Goal: Task Accomplishment & Management: Use online tool/utility

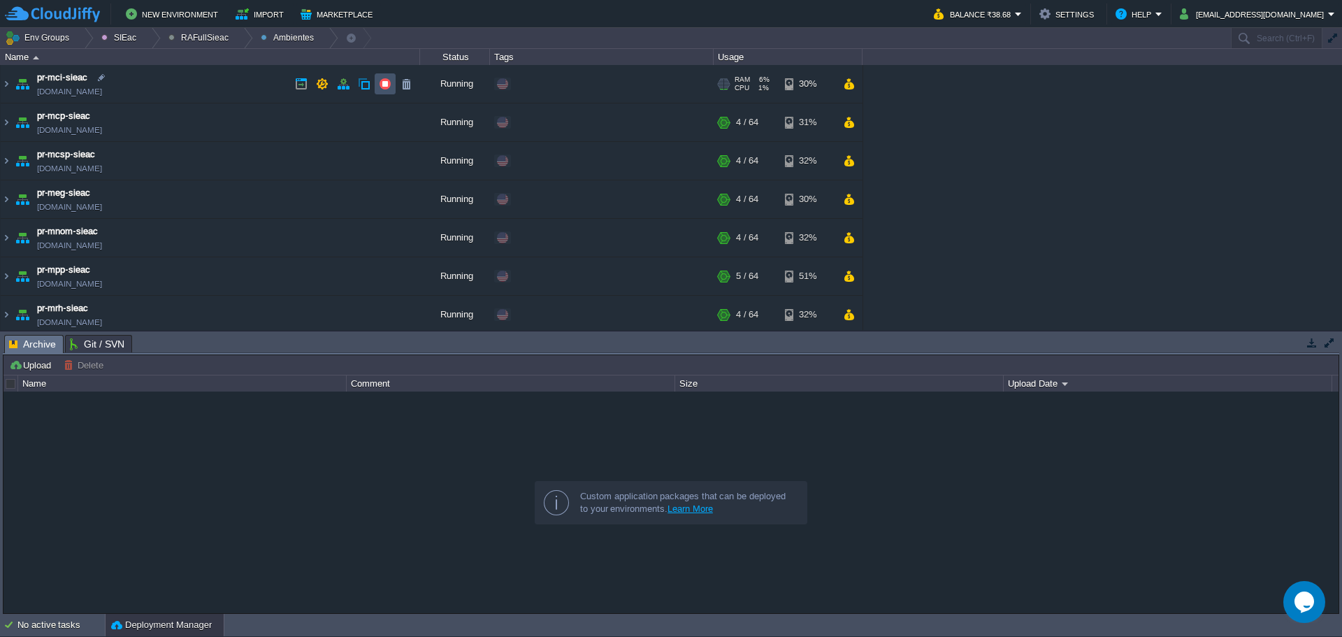
click at [387, 78] on button "button" at bounding box center [385, 84] width 13 height 13
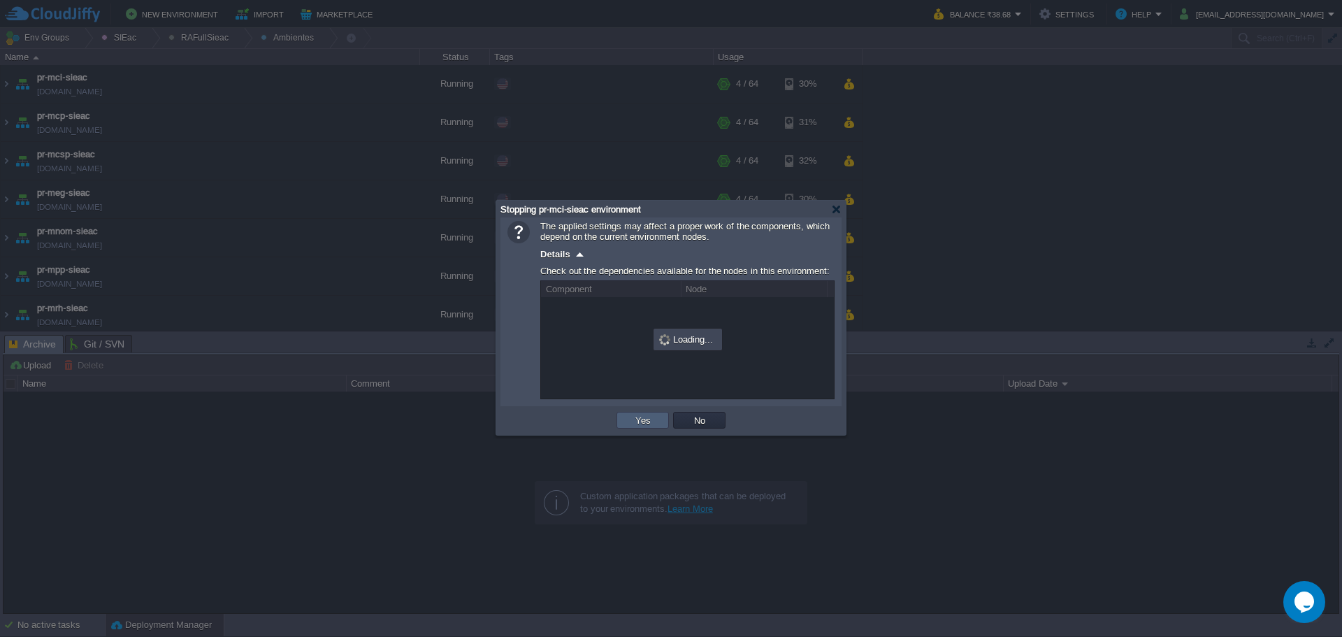
drag, startPoint x: 637, startPoint y: 425, endPoint x: 559, endPoint y: 371, distance: 95.4
click at [638, 425] on button "Yes" at bounding box center [643, 420] width 24 height 13
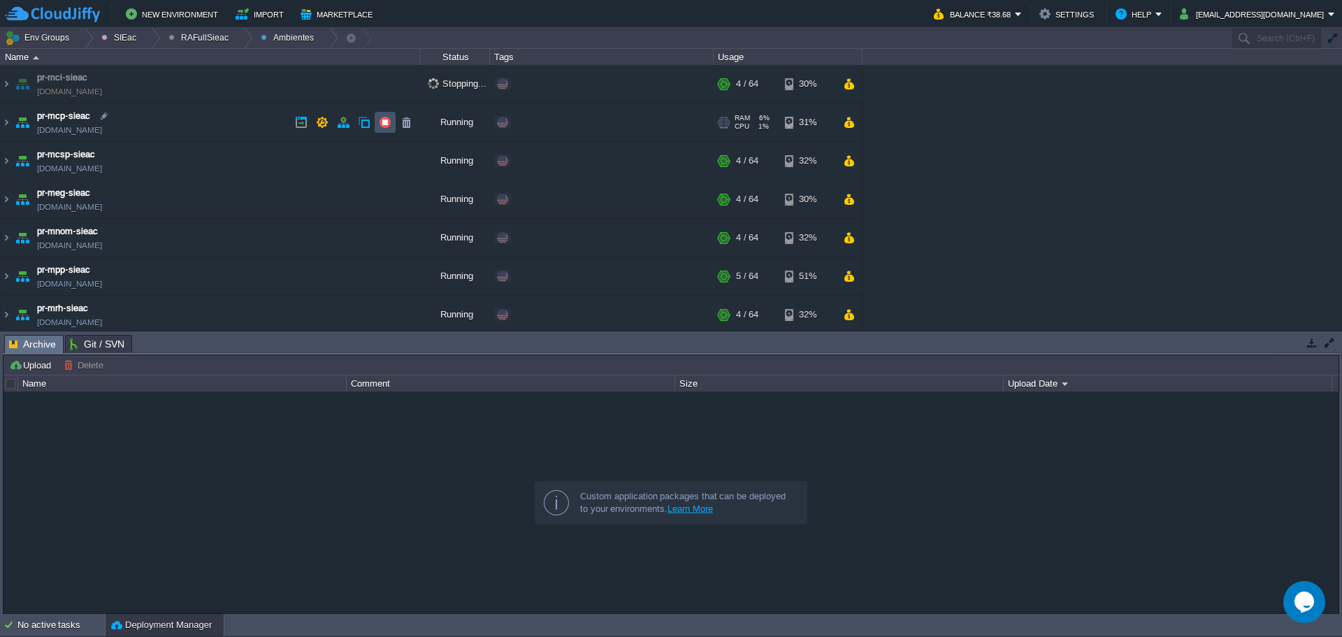
click at [388, 117] on button "button" at bounding box center [385, 122] width 13 height 13
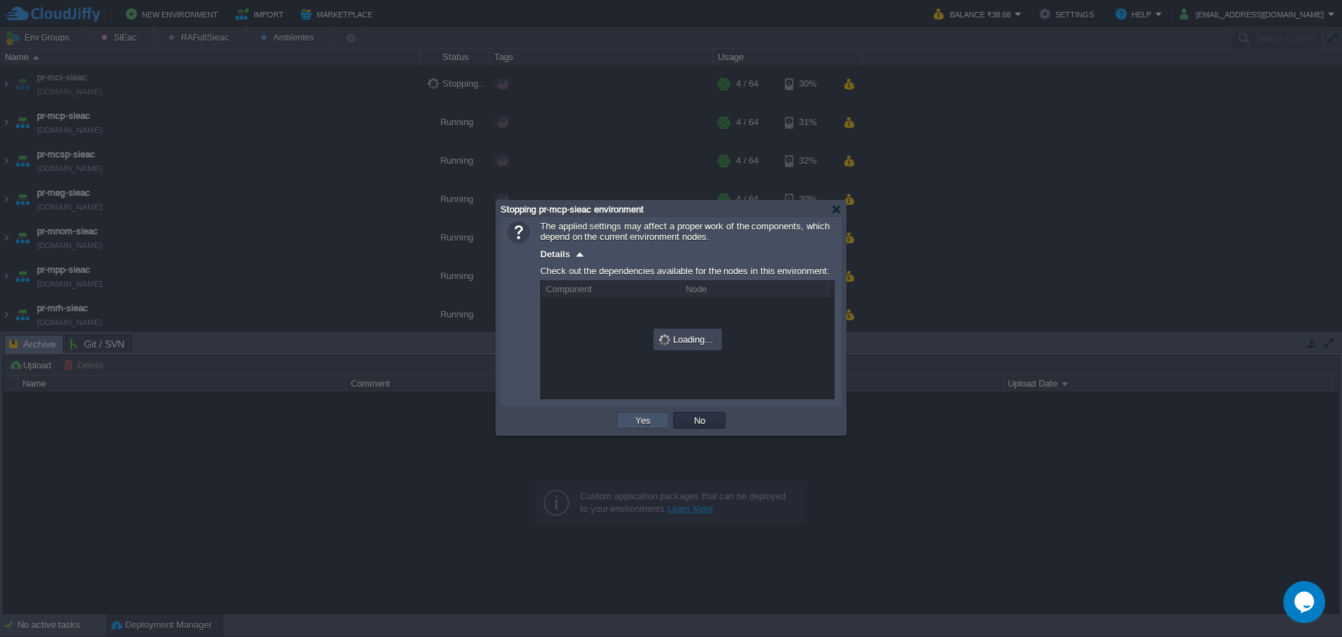
click at [647, 422] on button "Yes" at bounding box center [643, 420] width 24 height 13
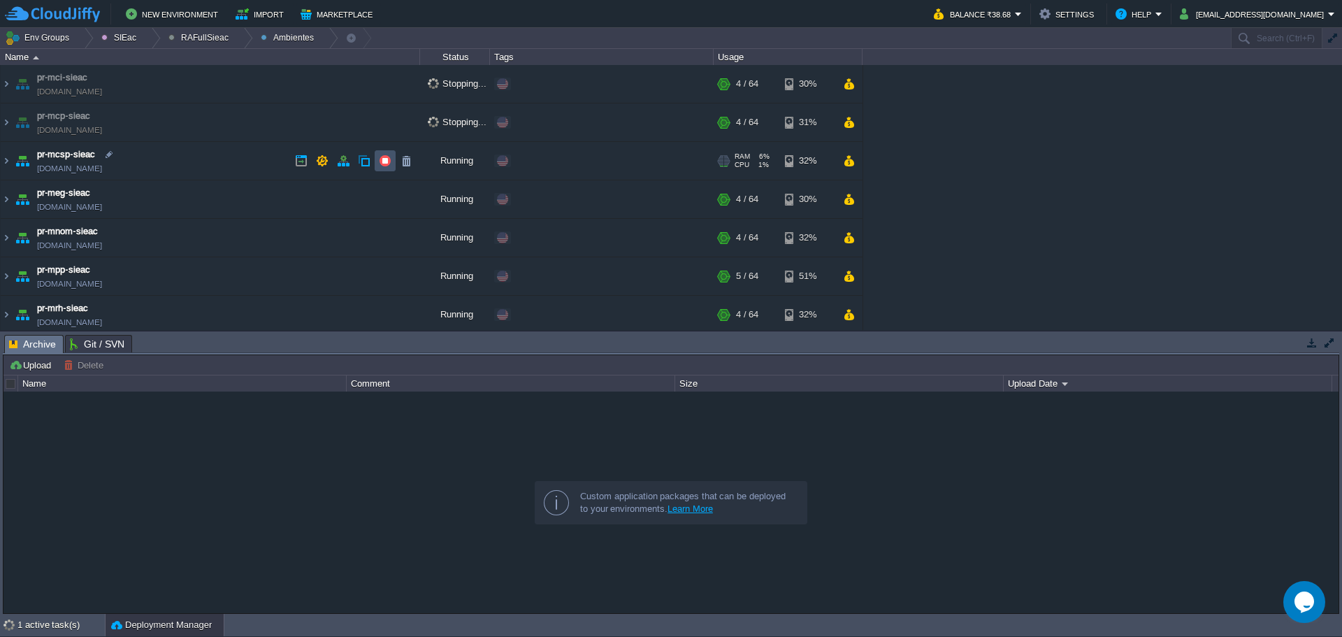
click at [382, 159] on button "button" at bounding box center [385, 160] width 13 height 13
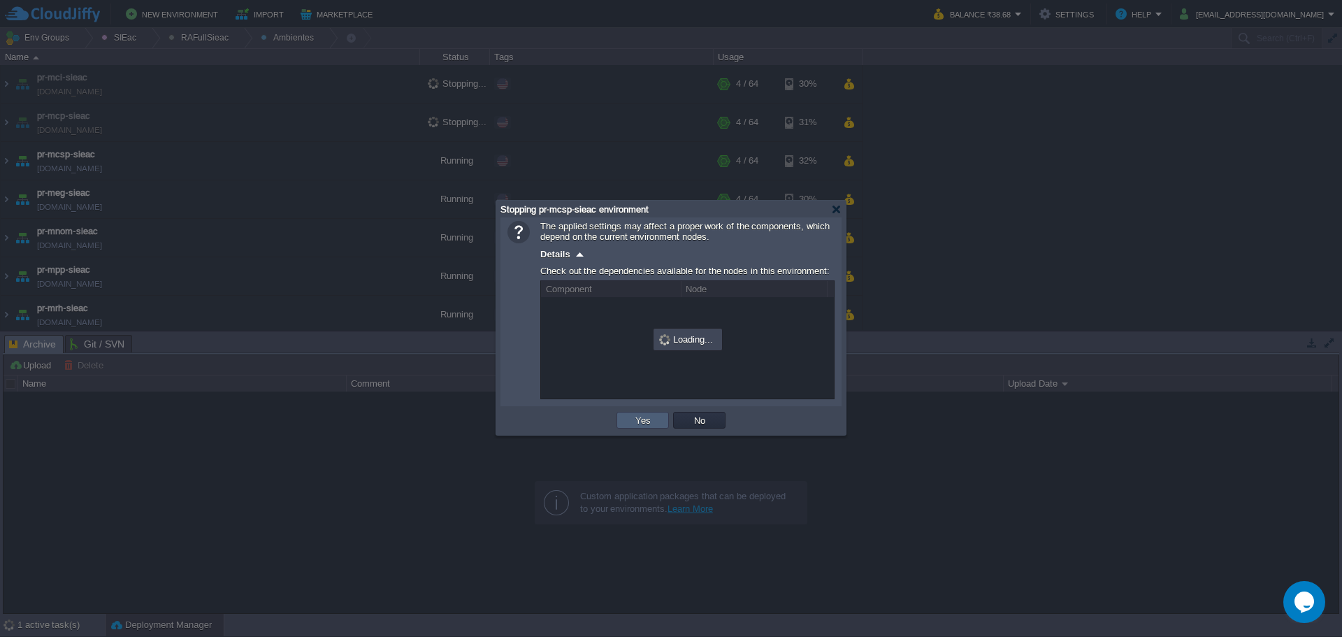
drag, startPoint x: 642, startPoint y: 420, endPoint x: 538, endPoint y: 378, distance: 113.2
click at [641, 419] on button "Yes" at bounding box center [643, 420] width 24 height 13
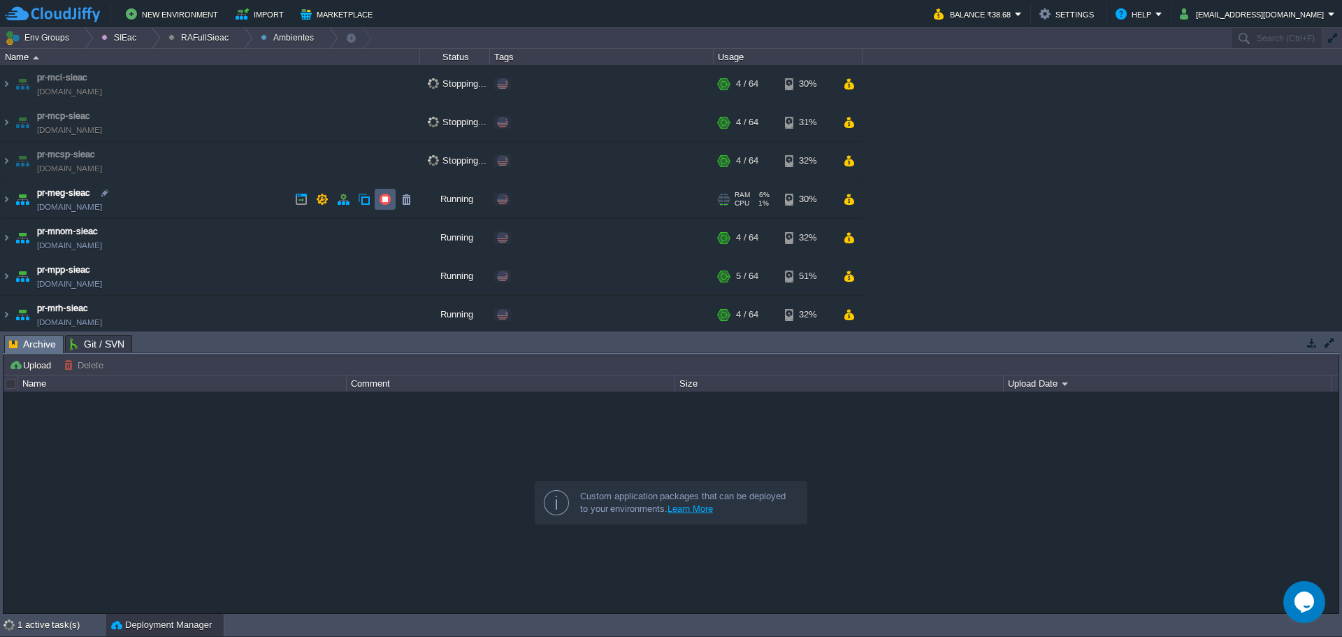
click at [394, 205] on td at bounding box center [385, 199] width 21 height 21
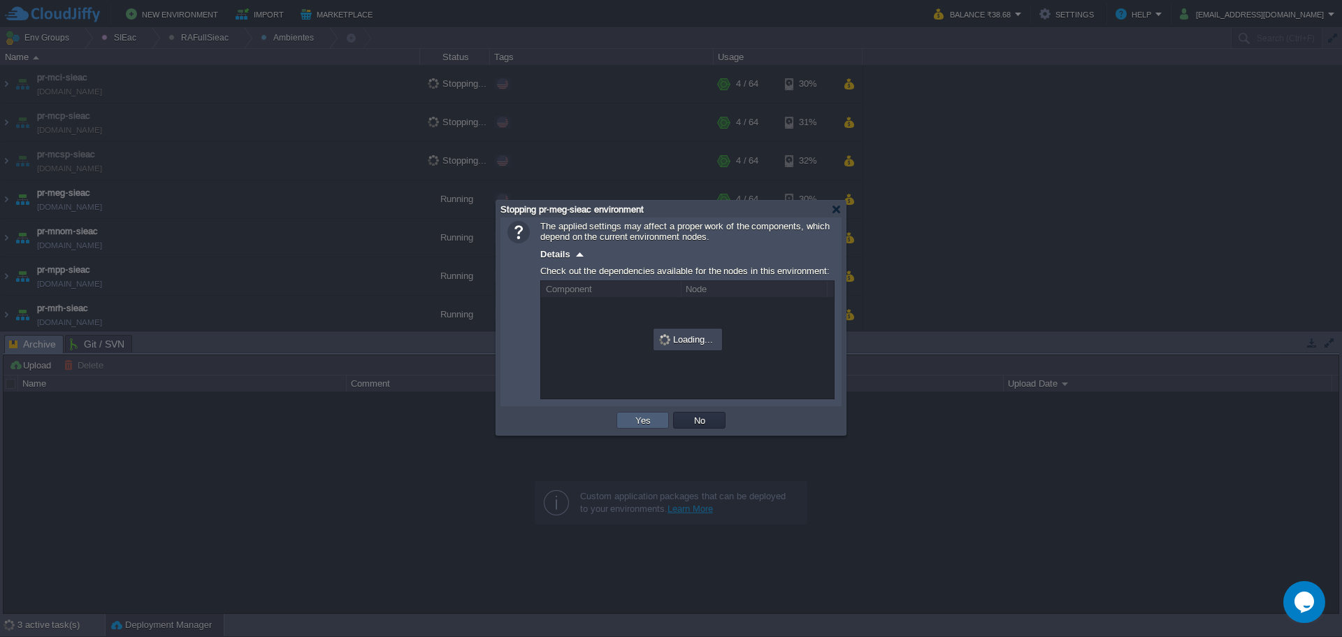
click at [650, 414] on td "Yes" at bounding box center [643, 420] width 52 height 17
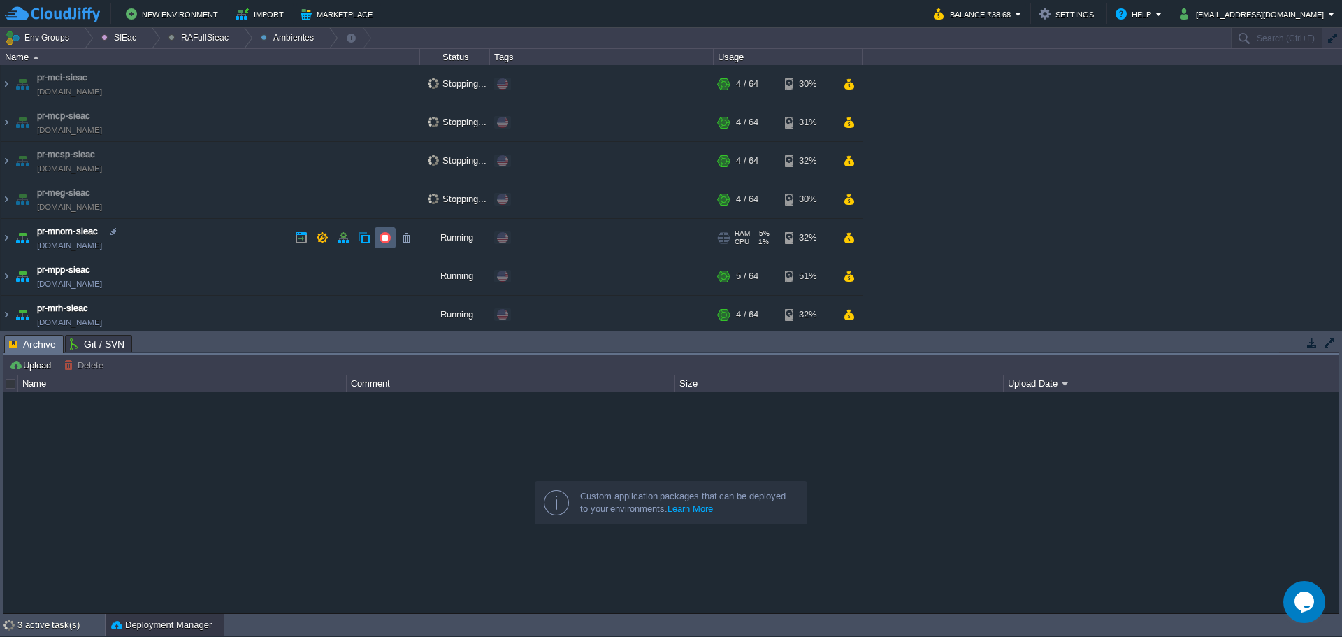
drag, startPoint x: 389, startPoint y: 235, endPoint x: 405, endPoint y: 262, distance: 31.3
click at [389, 236] on button "button" at bounding box center [385, 237] width 13 height 13
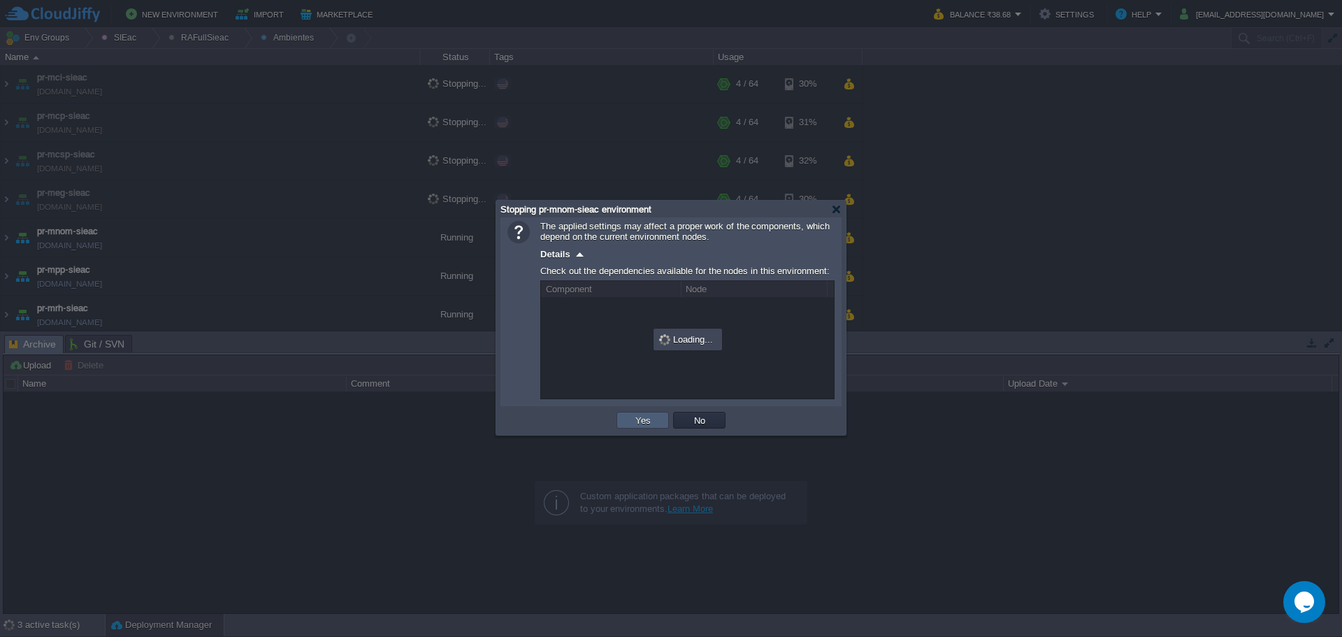
drag, startPoint x: 635, startPoint y: 427, endPoint x: 619, endPoint y: 396, distance: 34.7
click at [640, 426] on button "Yes" at bounding box center [643, 420] width 24 height 13
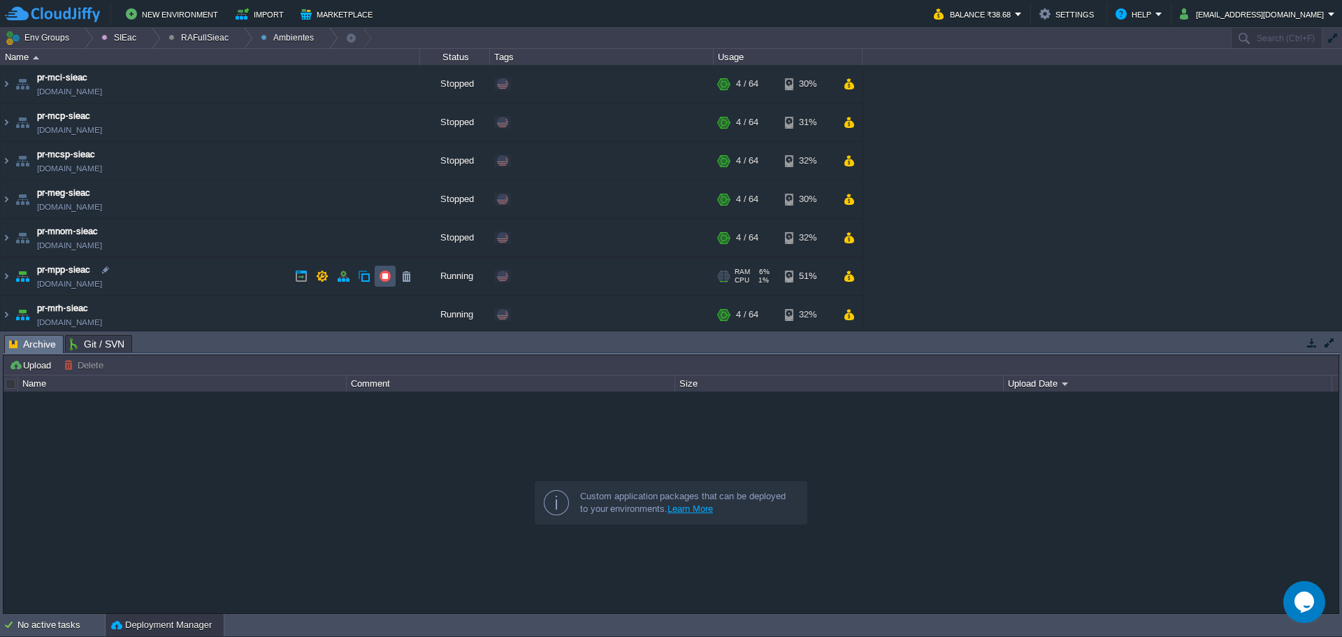
click at [385, 276] on button "button" at bounding box center [385, 276] width 13 height 13
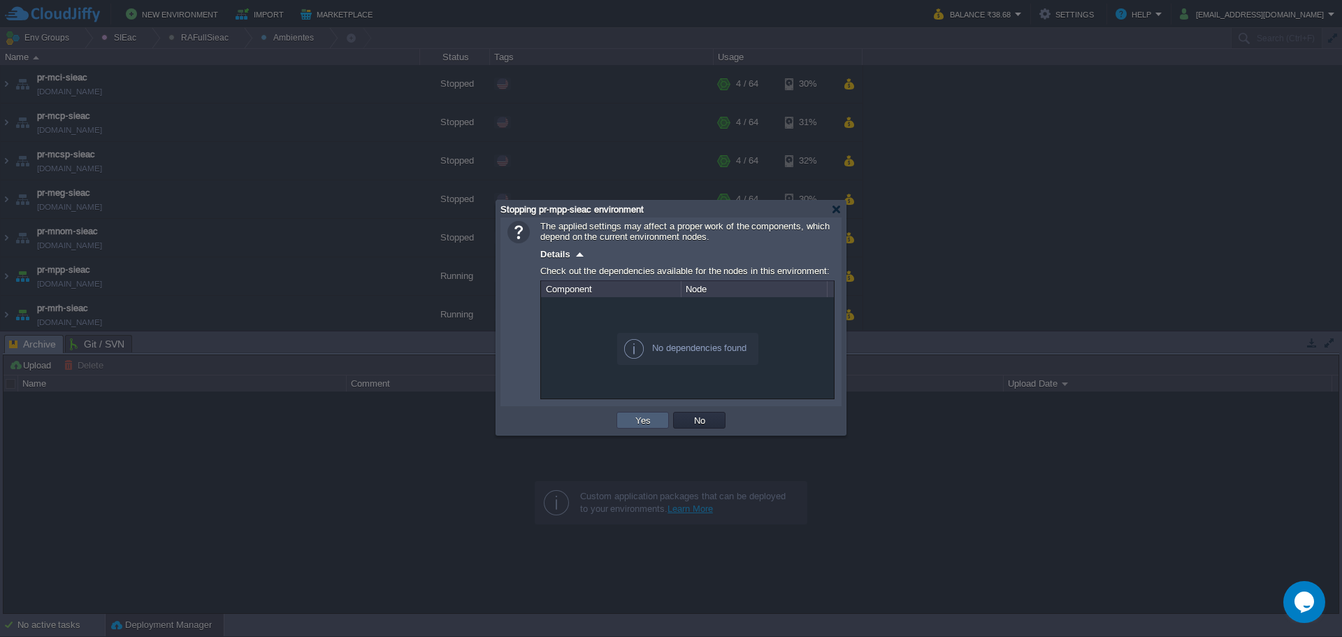
click at [633, 426] on button "Yes" at bounding box center [643, 420] width 24 height 13
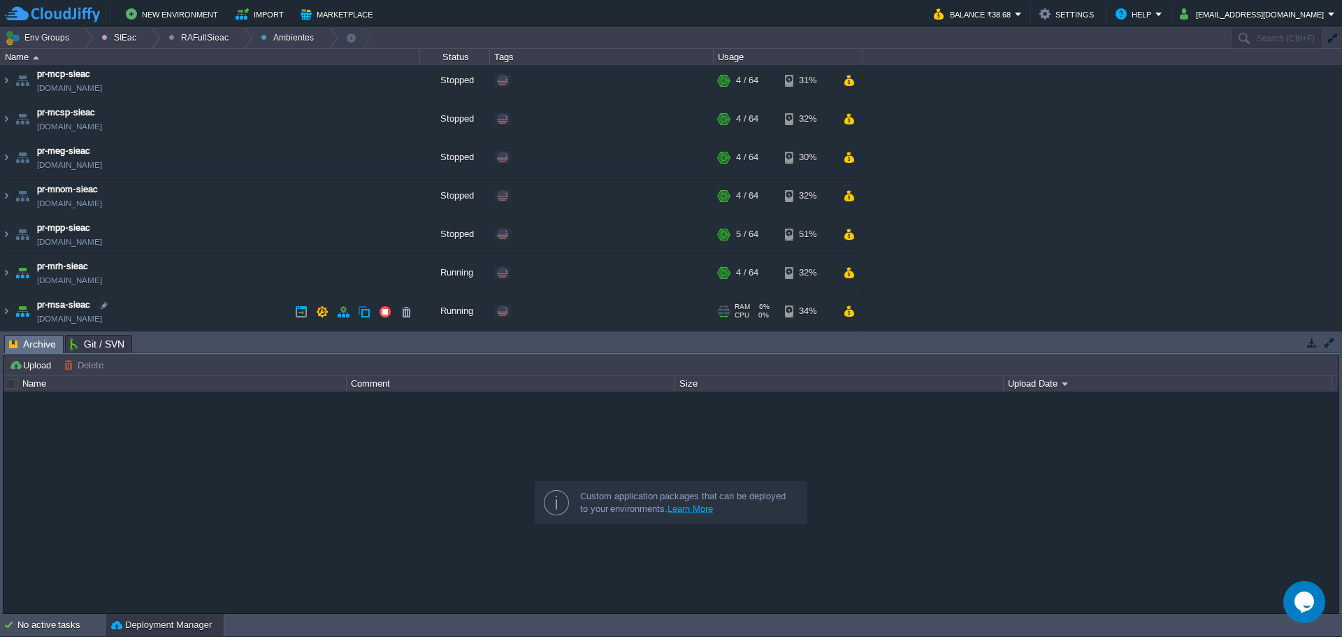
scroll to position [81, 0]
click at [384, 231] on button "button" at bounding box center [385, 233] width 13 height 13
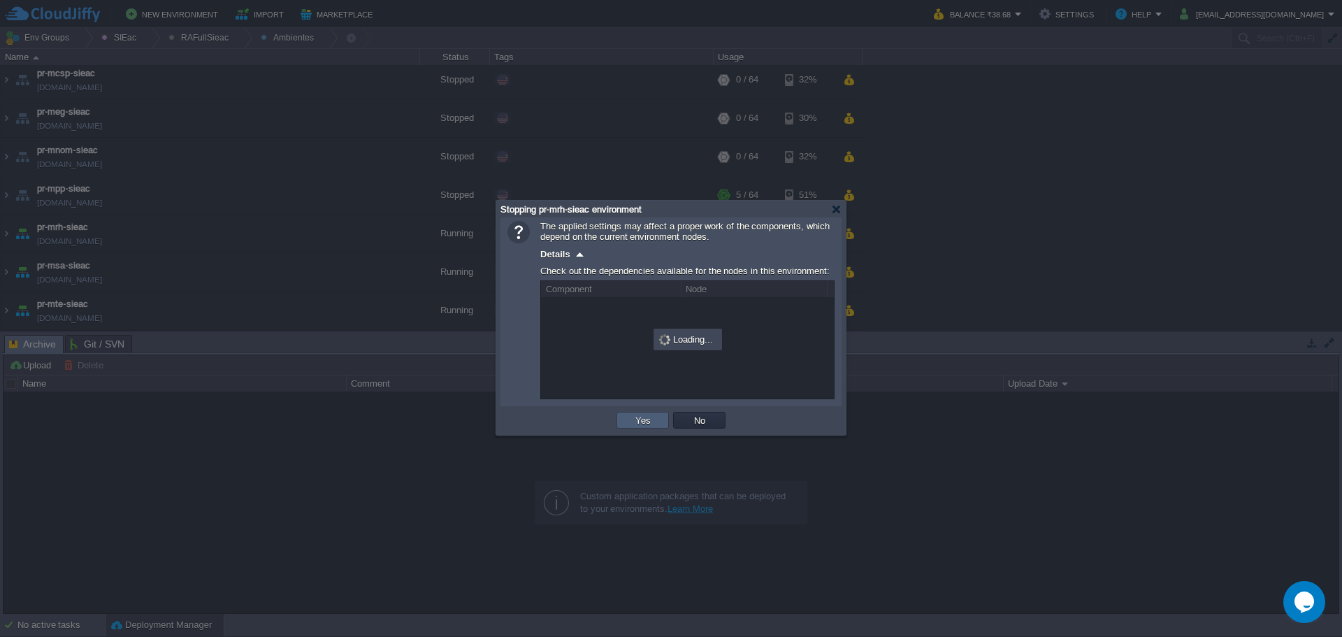
click at [626, 425] on td "Yes" at bounding box center [643, 420] width 52 height 17
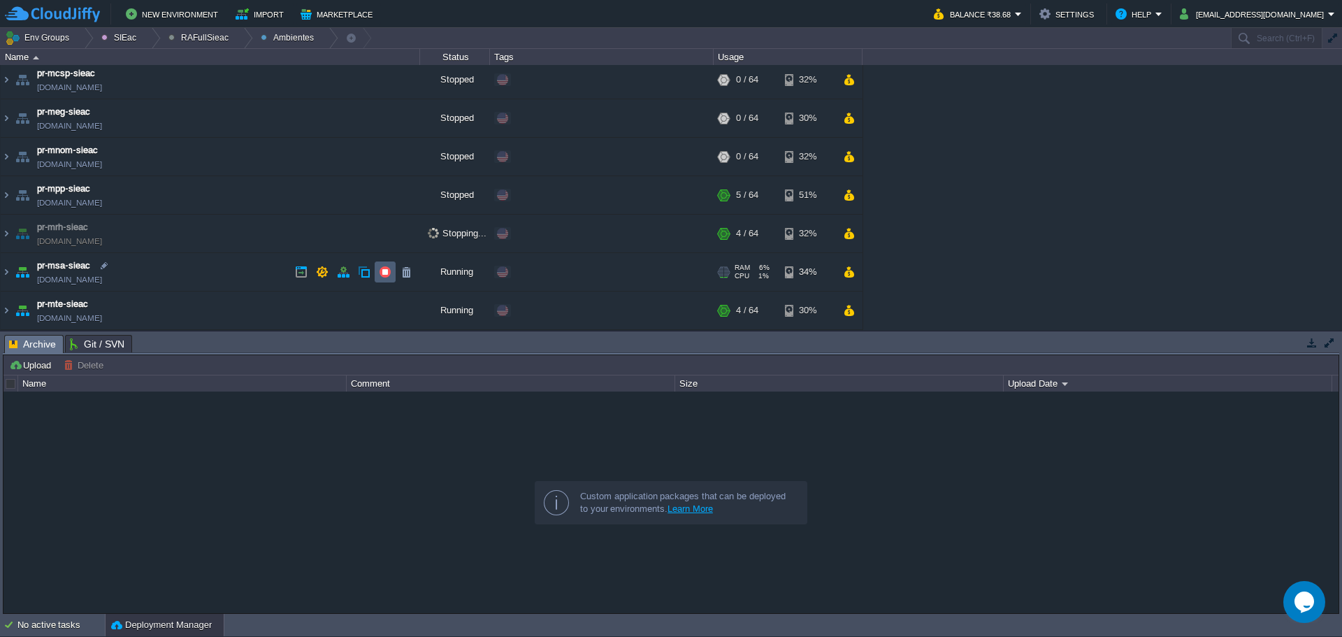
click at [380, 271] on button "button" at bounding box center [385, 272] width 13 height 13
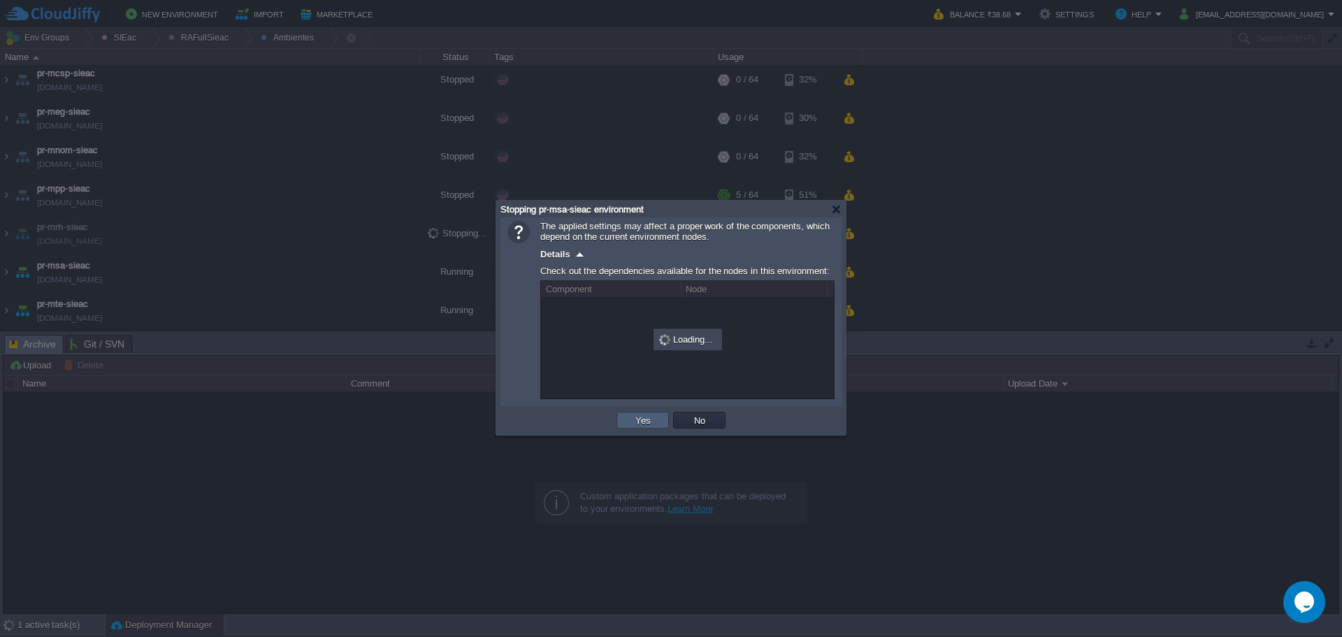
click at [635, 420] on button "Yes" at bounding box center [643, 420] width 24 height 13
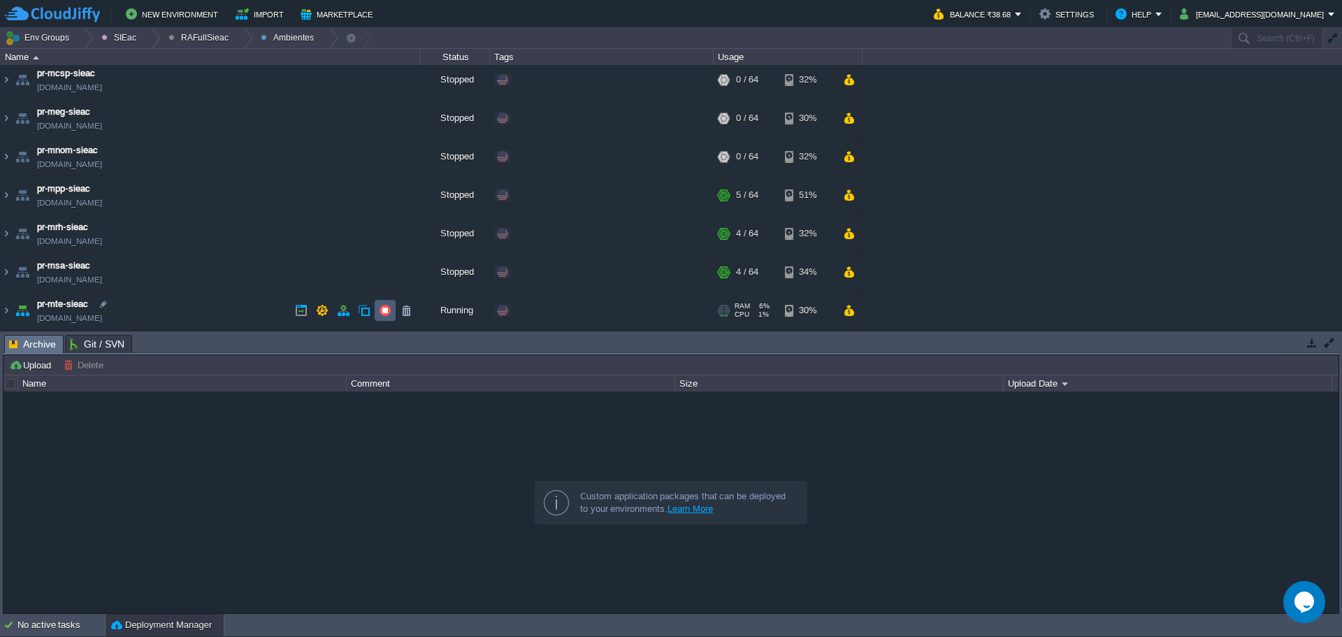
click at [384, 305] on button "button" at bounding box center [385, 310] width 13 height 13
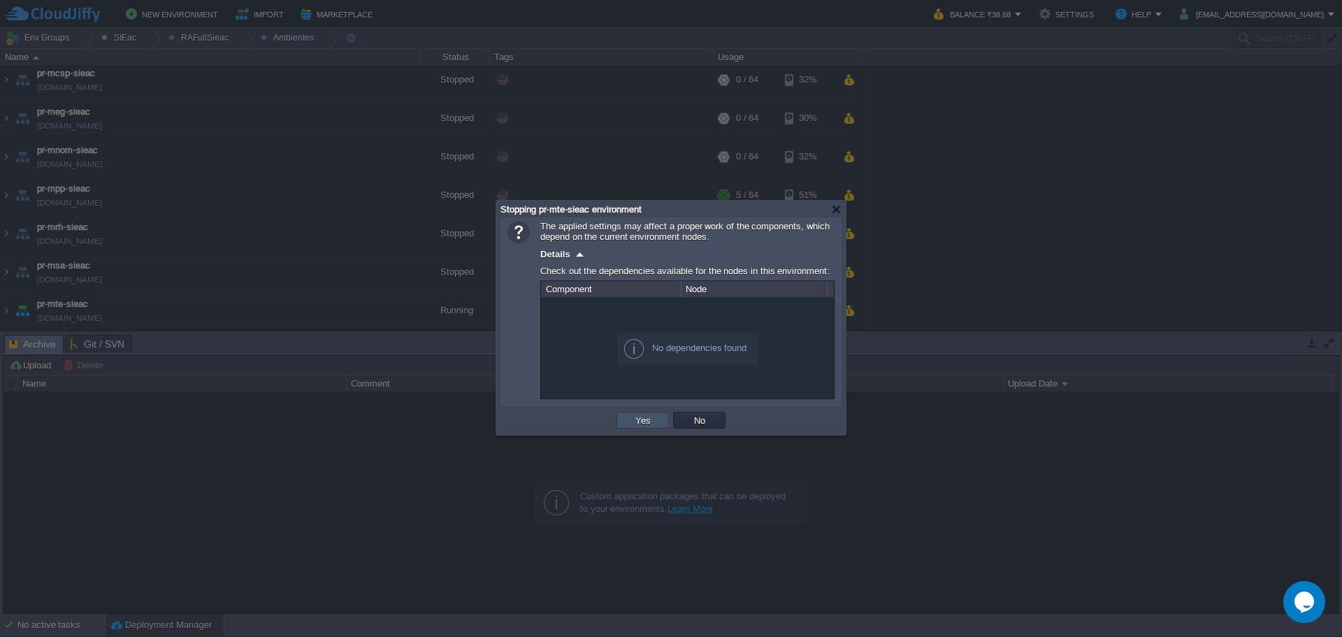
click at [642, 426] on button "Yes" at bounding box center [643, 420] width 24 height 13
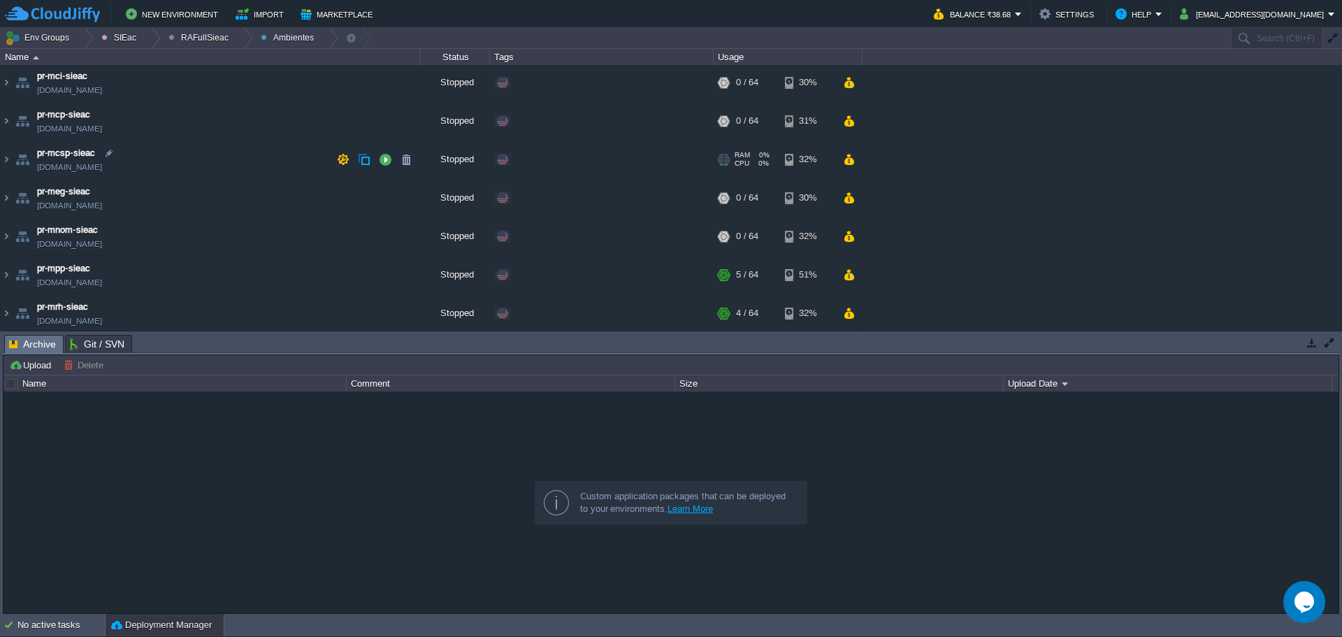
scroll to position [0, 0]
click at [236, 36] on div at bounding box center [243, 38] width 19 height 20
click at [220, 62] on span "Ambientes" at bounding box center [199, 59] width 43 height 10
drag, startPoint x: 230, startPoint y: 34, endPoint x: 228, endPoint y: 44, distance: 10.7
click at [234, 34] on div at bounding box center [243, 38] width 19 height 20
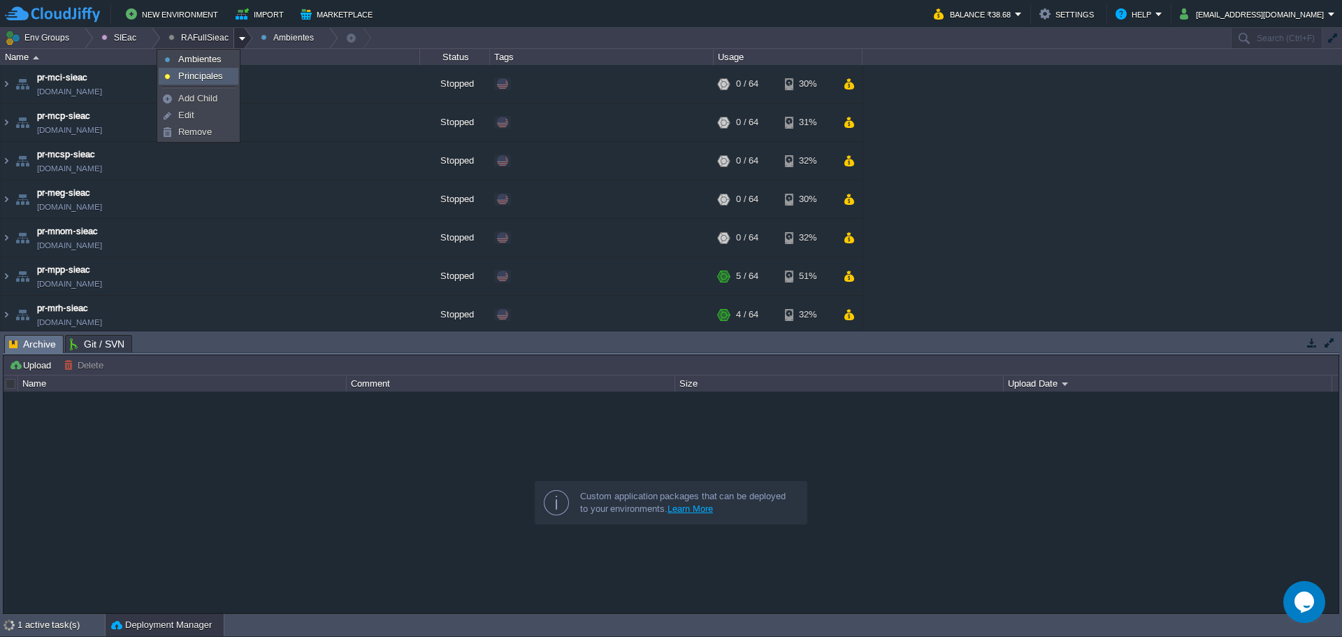
click at [213, 78] on span "Principales" at bounding box center [200, 76] width 45 height 10
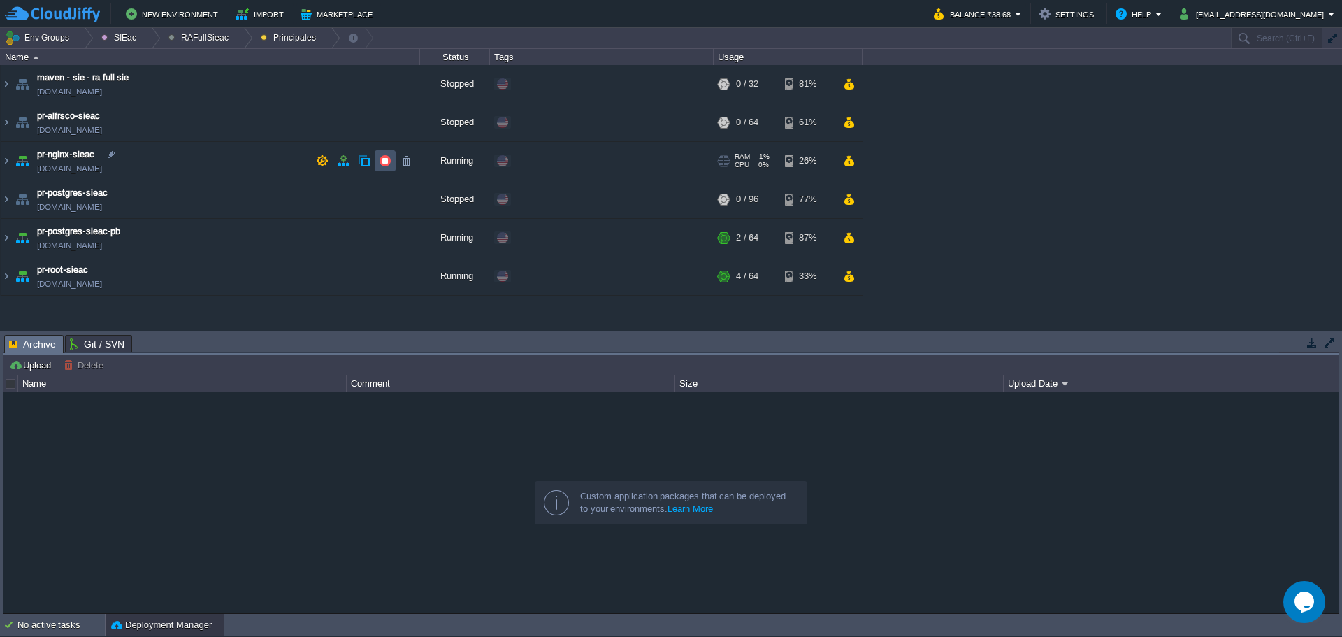
click at [380, 166] on button "button" at bounding box center [385, 160] width 13 height 13
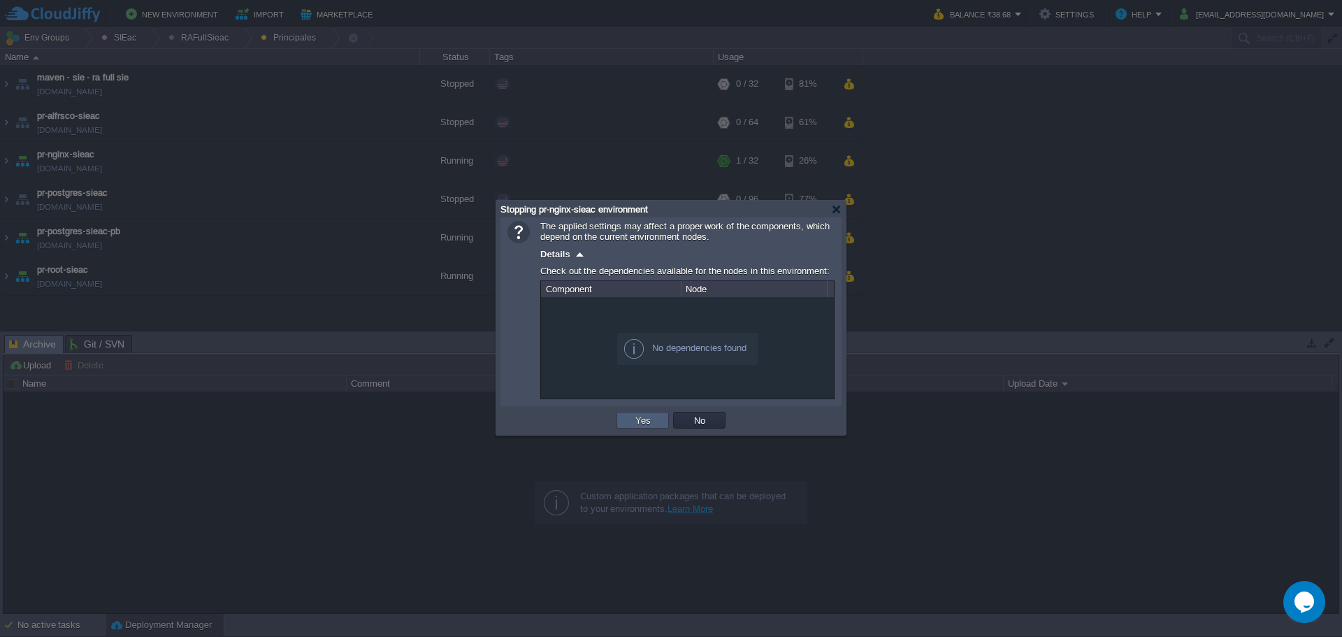
click at [633, 423] on button "Yes" at bounding box center [643, 420] width 24 height 13
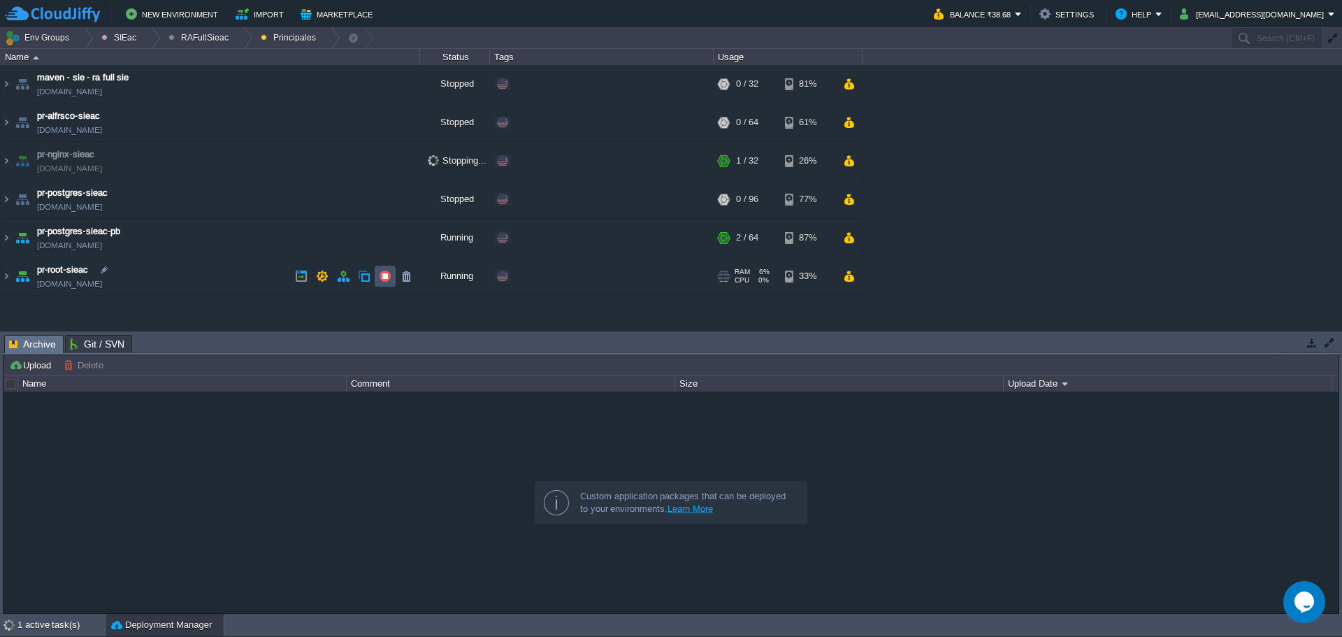
click at [387, 274] on button "button" at bounding box center [385, 276] width 13 height 13
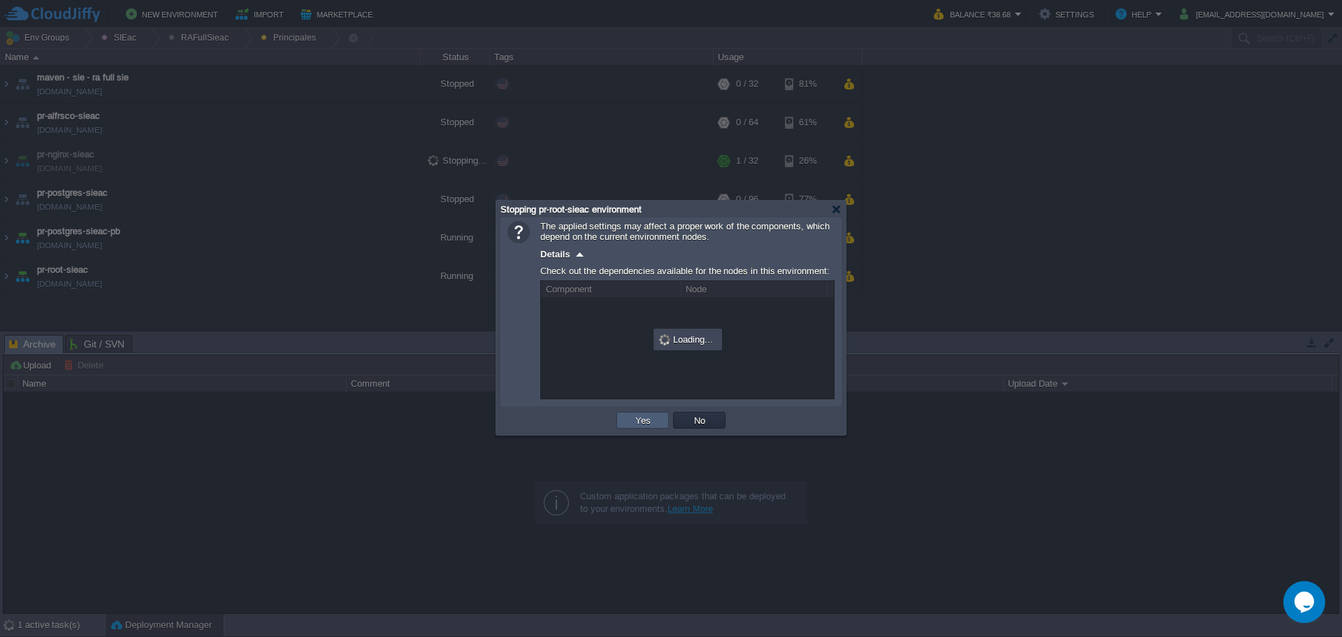
click at [628, 428] on td "Yes" at bounding box center [643, 420] width 52 height 17
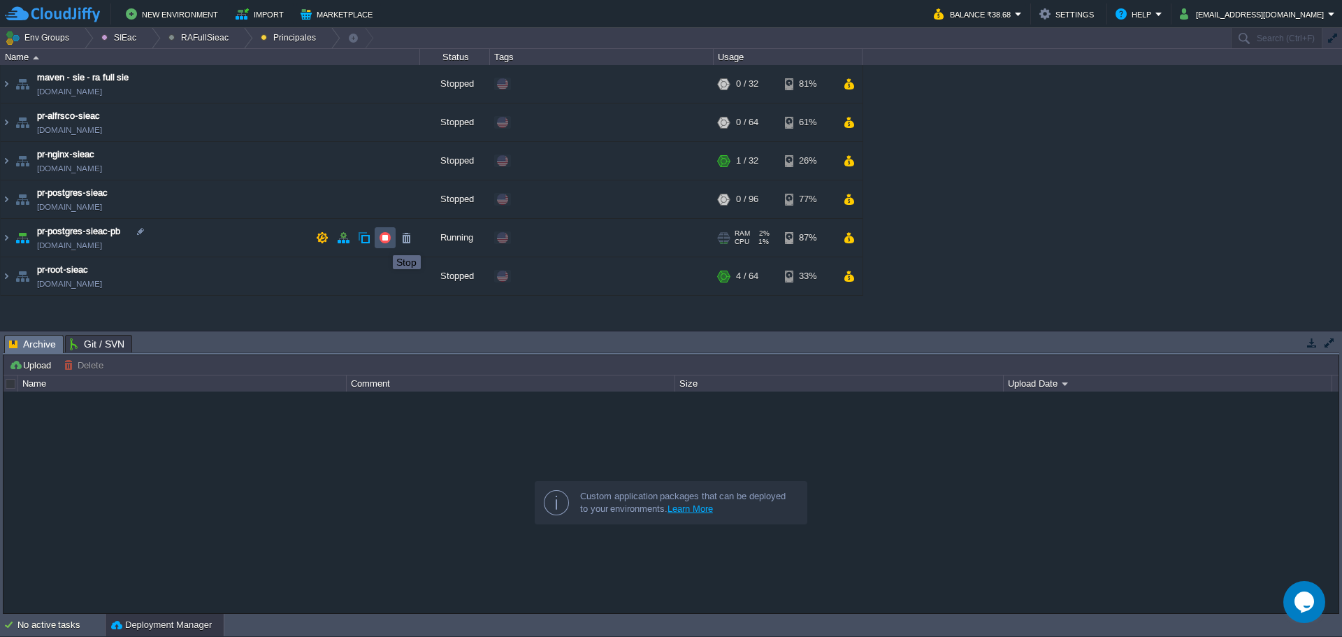
click at [382, 242] on button "button" at bounding box center [385, 237] width 13 height 13
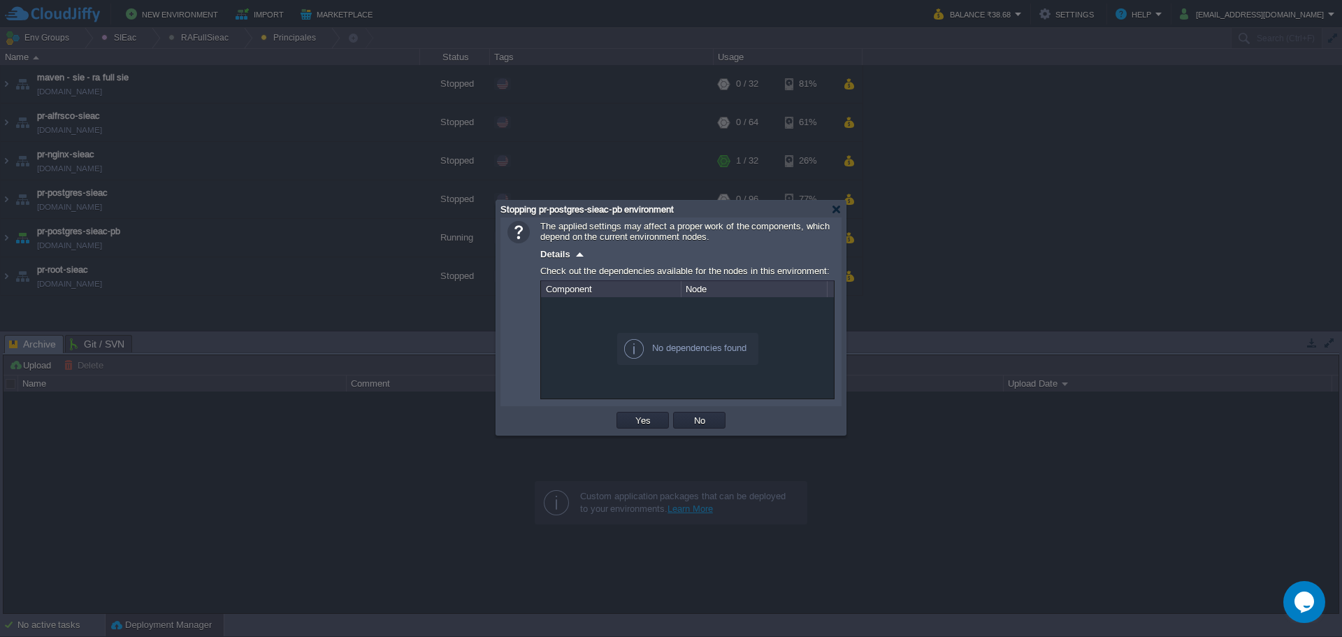
click at [637, 413] on td "Yes" at bounding box center [642, 420] width 57 height 21
click at [635, 416] on button "Yes" at bounding box center [643, 420] width 24 height 13
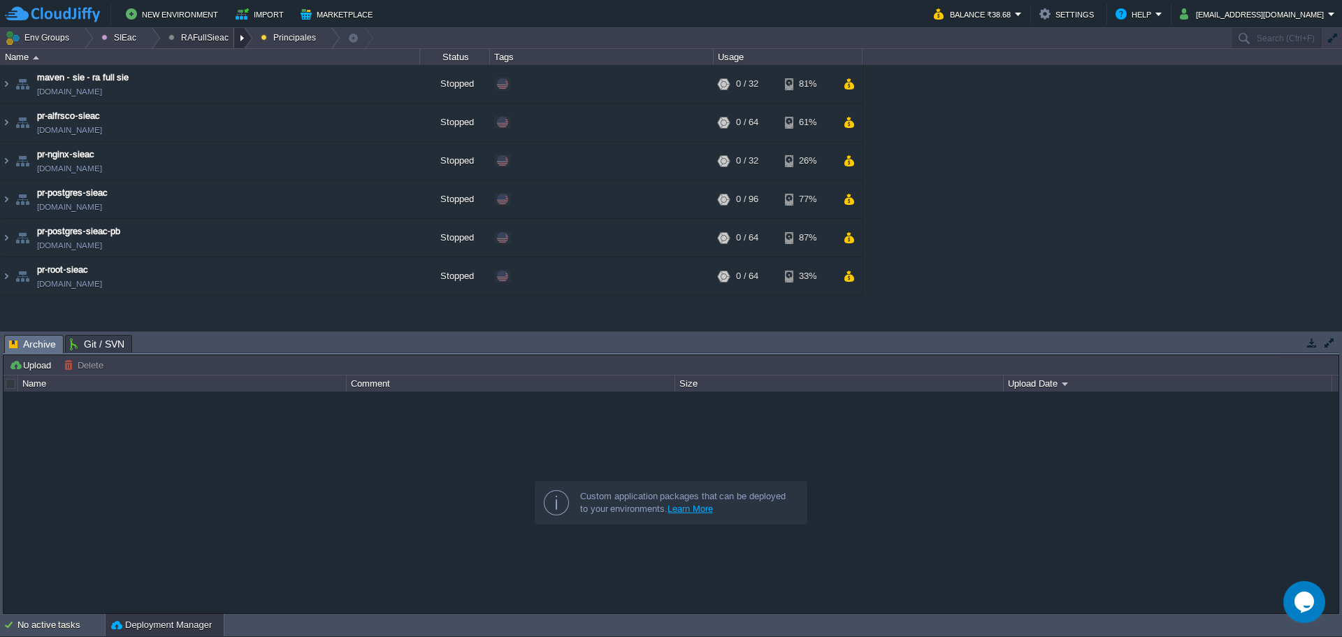
drag, startPoint x: 234, startPoint y: 31, endPoint x: 235, endPoint y: 48, distance: 16.1
click at [235, 31] on div at bounding box center [243, 38] width 19 height 20
click at [213, 82] on link "Principales" at bounding box center [198, 76] width 78 height 15
click at [234, 43] on div at bounding box center [243, 38] width 19 height 20
click at [214, 55] on span "Ambientes" at bounding box center [199, 59] width 43 height 10
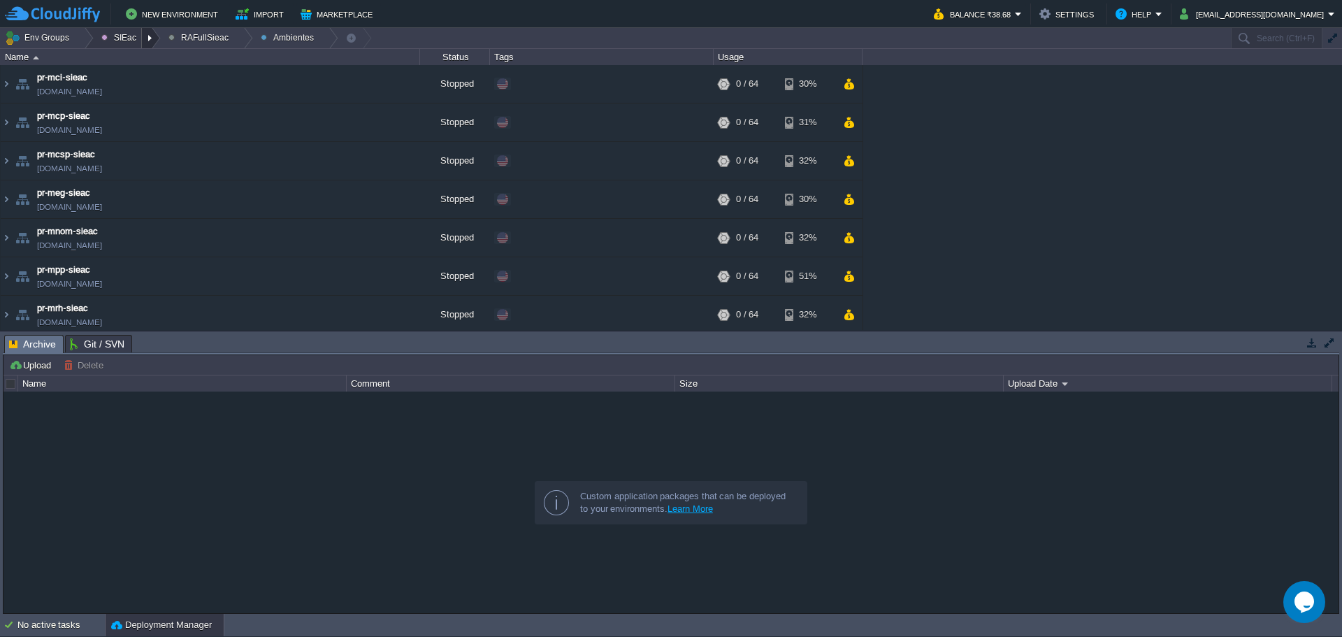
click at [148, 36] on div at bounding box center [151, 38] width 19 height 20
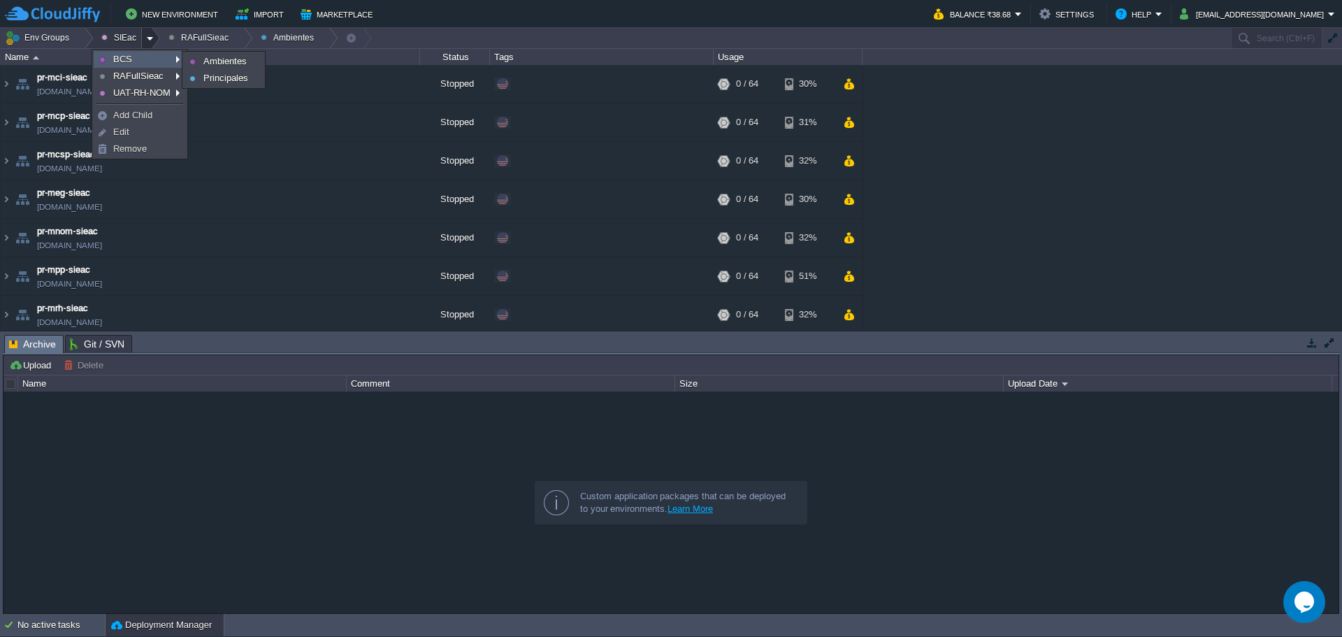
click at [140, 62] on link "BCS" at bounding box center [139, 59] width 91 height 15
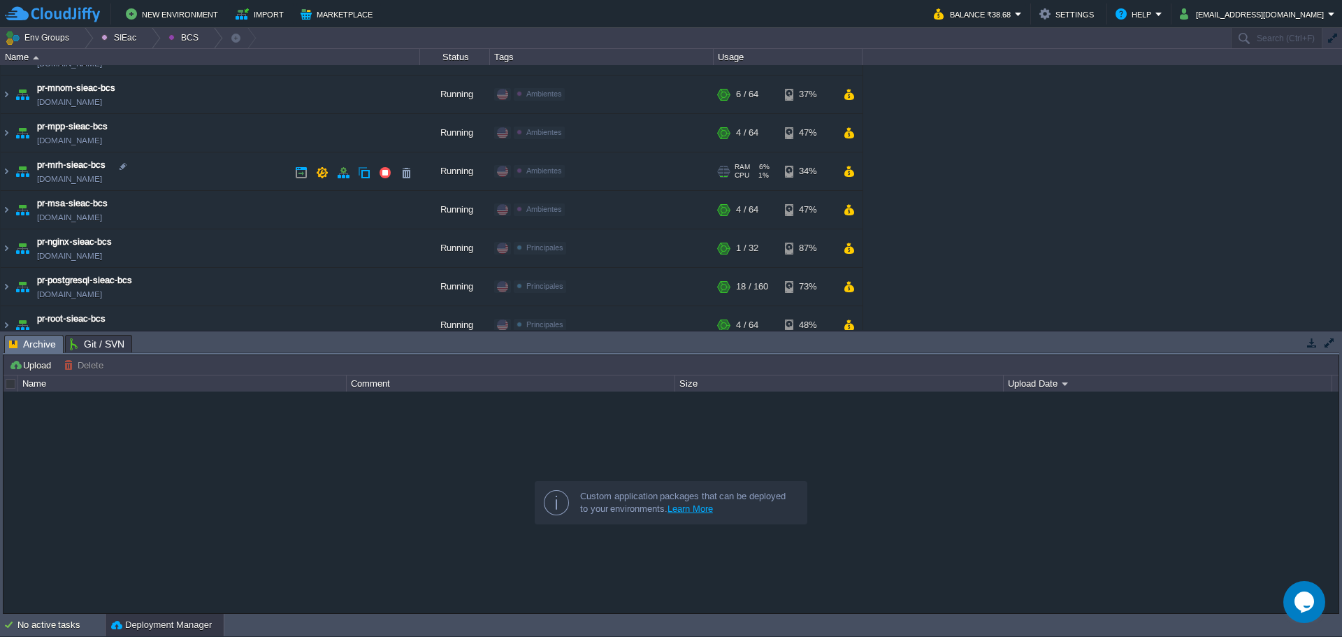
scroll to position [120, 0]
